Goal: Task Accomplishment & Management: Manage account settings

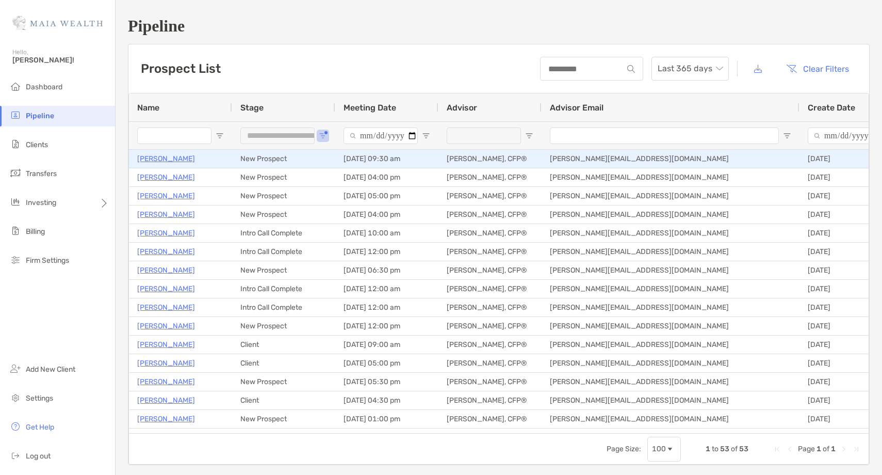
click at [147, 156] on p "[PERSON_NAME]" at bounding box center [166, 158] width 58 height 13
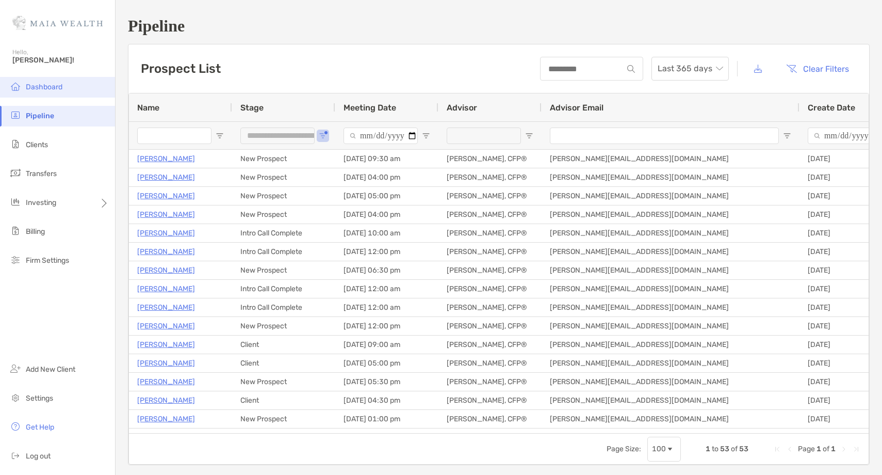
click at [72, 91] on li "Dashboard" at bounding box center [57, 87] width 115 height 21
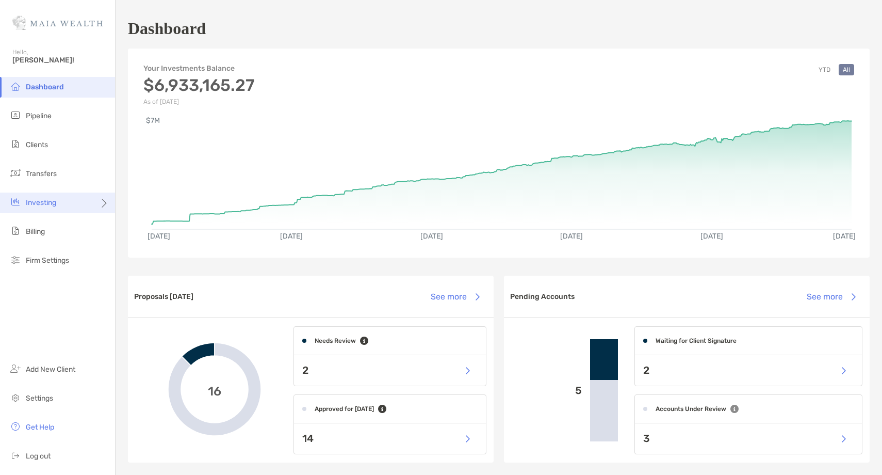
click at [73, 206] on div "Investing" at bounding box center [57, 202] width 115 height 21
click at [152, 223] on span "Rebalancing" at bounding box center [145, 223] width 41 height 9
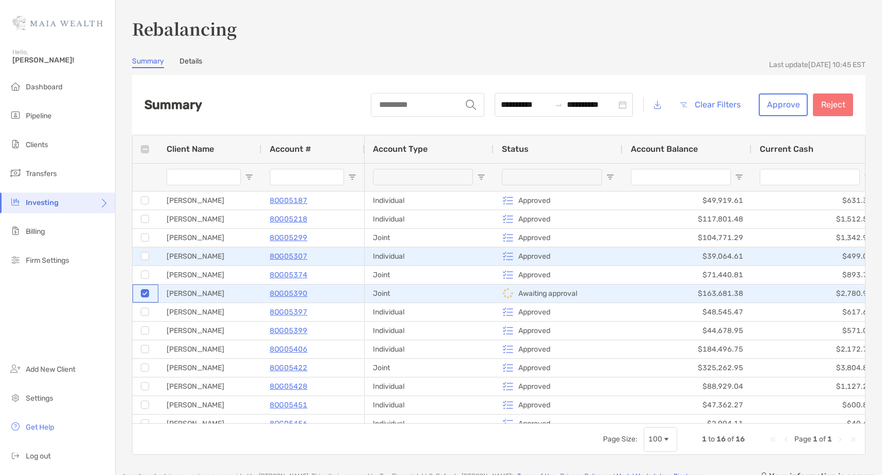
scroll to position [66, 0]
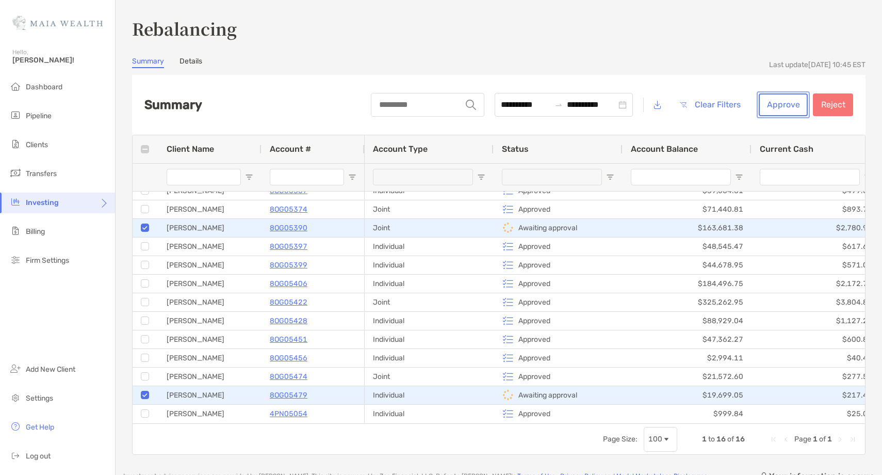
click at [789, 99] on button "Approve" at bounding box center [783, 104] width 49 height 23
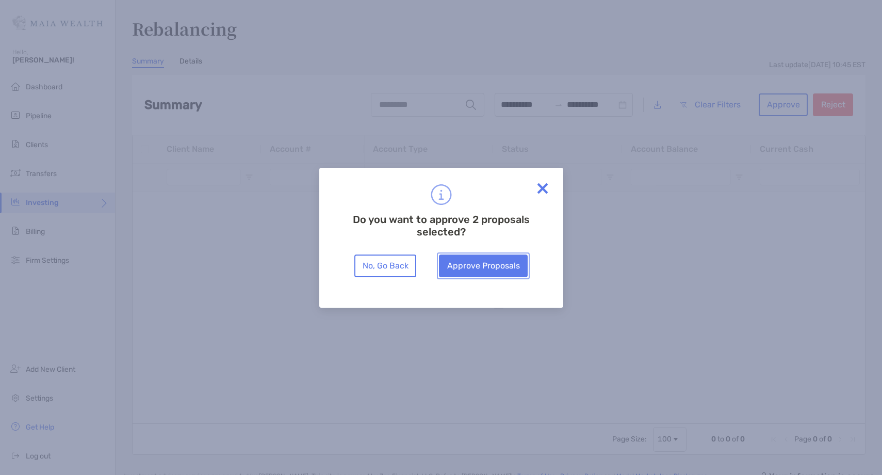
click at [497, 263] on button "Approve Proposals" at bounding box center [483, 265] width 89 height 23
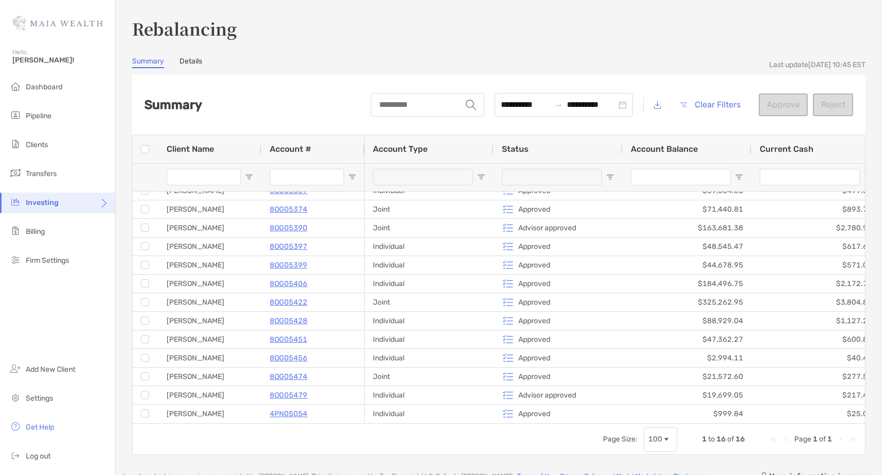
scroll to position [0, 0]
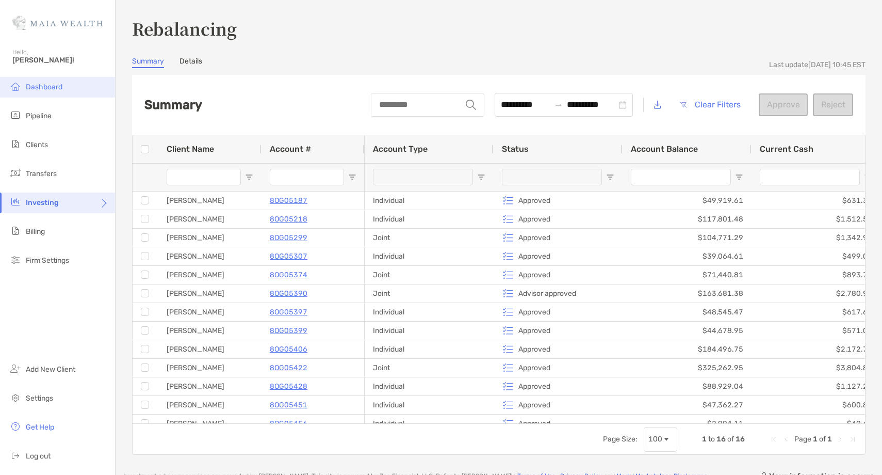
click at [93, 90] on li "Dashboard" at bounding box center [57, 87] width 115 height 21
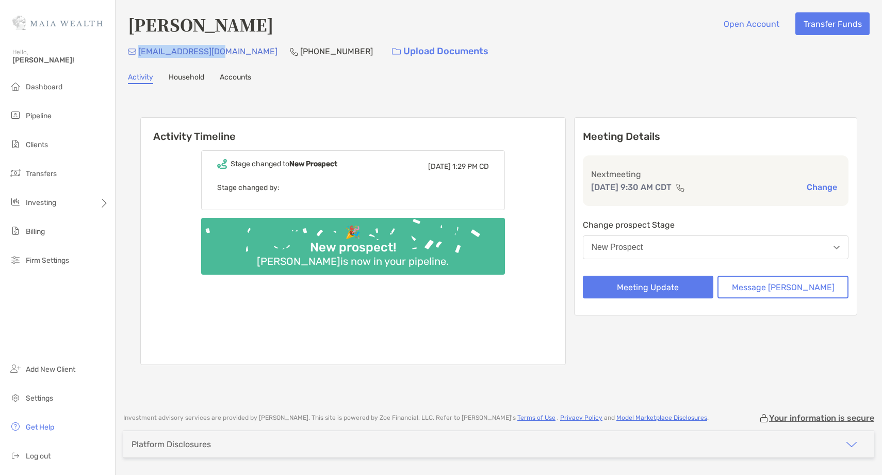
drag, startPoint x: 224, startPoint y: 52, endPoint x: 141, endPoint y: 51, distance: 83.1
click at [141, 51] on div "merci001@gmail.com (612) 875-4799 Upload Documents" at bounding box center [499, 51] width 742 height 22
copy p "merci001@gmail.com"
